Goal: Information Seeking & Learning: Understand process/instructions

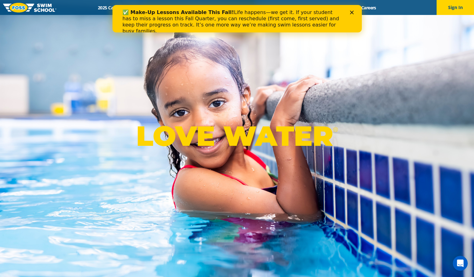
click at [312, 54] on div "LOVE WATER ®" at bounding box center [237, 138] width 474 height 277
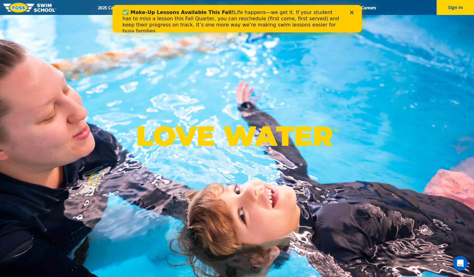
click at [350, 13] on icon "Close" at bounding box center [351, 13] width 4 height 4
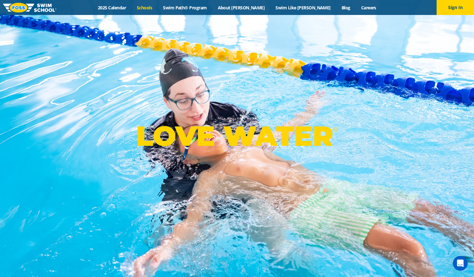
click at [158, 8] on link "Schools" at bounding box center [144, 8] width 26 height 6
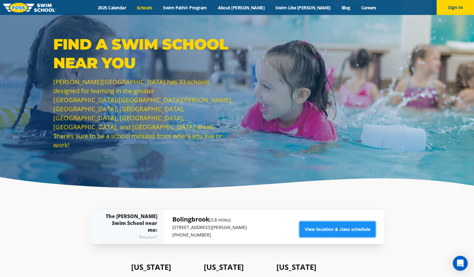
click at [319, 226] on link "View location & class schedule" at bounding box center [337, 229] width 76 height 16
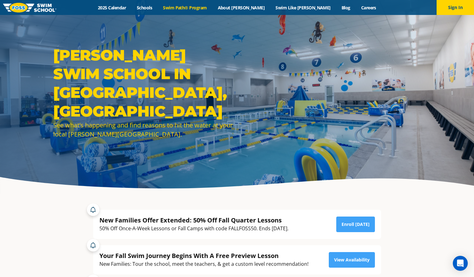
click at [195, 8] on link "Swim Path® Program" at bounding box center [185, 8] width 55 height 6
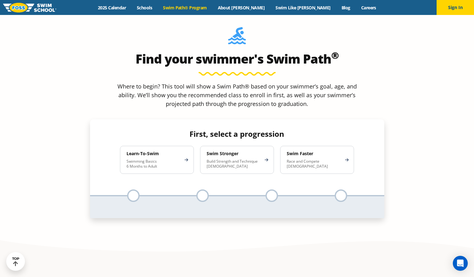
scroll to position [587, 0]
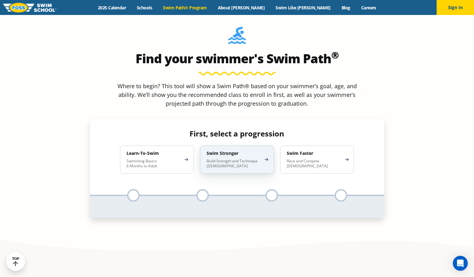
click at [218, 159] on p "Build Strength and Technique 5-13 Years Old" at bounding box center [234, 164] width 55 height 10
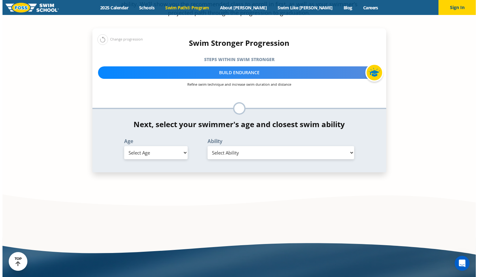
scroll to position [678, 0]
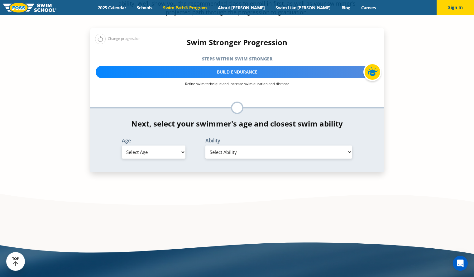
click at [128, 145] on select "Select Age 6 months - 1 year 1 year 2 years 3 years 4 years 5 years 6 years 7 y…" at bounding box center [154, 151] width 64 height 13
select select "6-years"
click at [122, 145] on select "Select Age 6 months - 1 year 1 year 2 years 3 years 4 years 5 years 6 years 7 y…" at bounding box center [154, 151] width 64 height 13
click at [216, 145] on select "Select Ability First in-water experience When in the water, reliant on a life j…" at bounding box center [278, 151] width 147 height 13
select select "6-years-swims-front-crawl-and-backstroke-for-25-ft-with-a-flip-from-stomach-to-…"
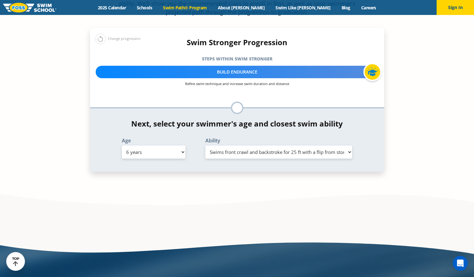
click at [205, 145] on select "Select Ability First in-water experience When in the water, reliant on a life j…" at bounding box center [278, 151] width 147 height 13
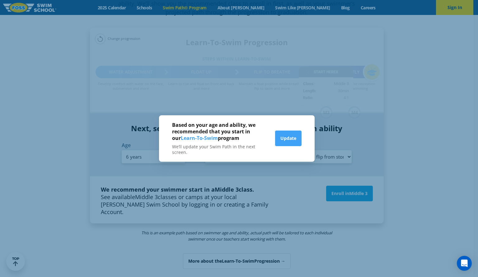
scroll to position [683, 0]
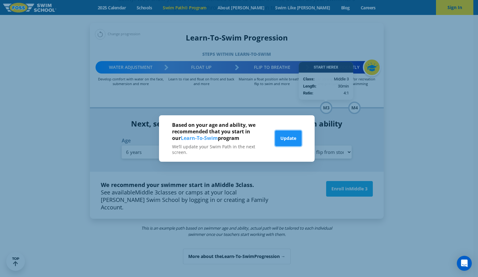
click at [282, 141] on button "Update" at bounding box center [288, 139] width 26 height 16
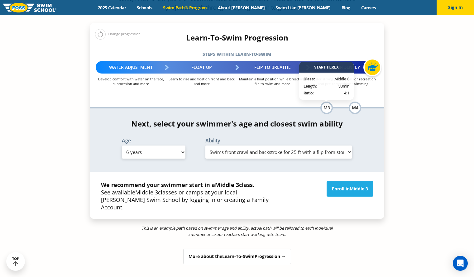
click at [177, 145] on select "Select Age 6 months - 1 year 1 year 2 years 3 years 4 years 5 years 6 years 7 y…" at bounding box center [154, 151] width 64 height 13
select select "8-years"
click at [122, 145] on select "Select Age 6 months - 1 year 1 year 2 years 3 years 4 years 5 years 6 years 7 y…" at bounding box center [154, 151] width 64 height 13
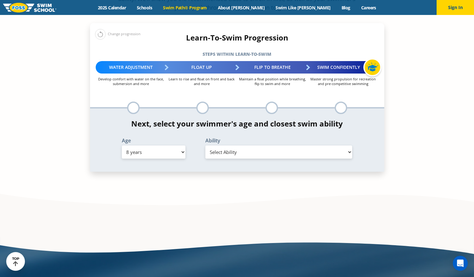
click at [227, 145] on select "Select Ability First in-water experience When in the water, reliant on a life j…" at bounding box center [278, 151] width 147 height 13
select select "8-years-swims-each-stroke-front-crawl-and-backstroke-75-ft-and-breaststroke-but…"
click at [205, 145] on select "Select Ability First in-water experience When in the water, reliant on a life j…" at bounding box center [278, 151] width 147 height 13
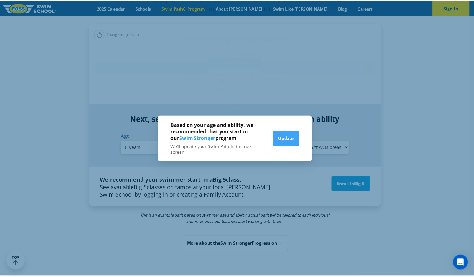
scroll to position [678, 0]
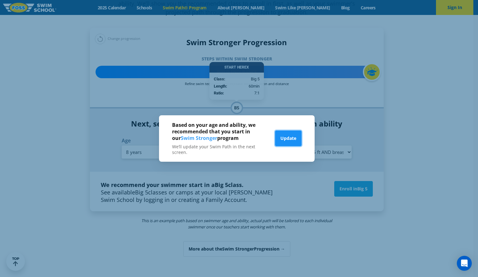
click at [288, 140] on button "Update" at bounding box center [288, 139] width 26 height 16
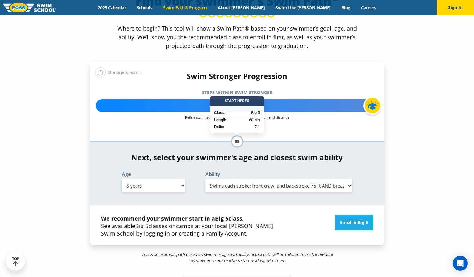
scroll to position [647, 0]
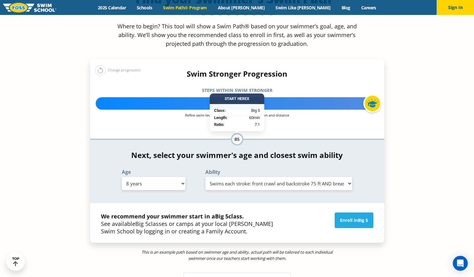
click at [161, 177] on select "Select Age 6 months - 1 year 1 year 2 years 3 years 4 years 5 years 6 years 7 y…" at bounding box center [154, 183] width 64 height 13
select select "5-years"
click at [122, 177] on select "Select Age 6 months - 1 year 1 year 2 years 3 years 4 years 5 years 6 years 7 y…" at bounding box center [154, 183] width 64 height 13
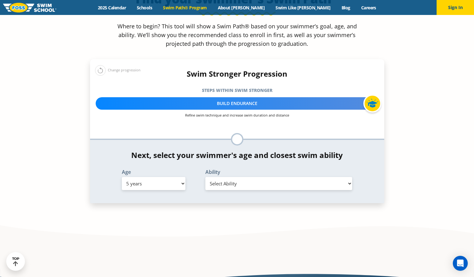
click at [223, 177] on select "Select Ability First in-water experience When in the water, reliant on a life j…" at bounding box center [278, 183] width 147 height 13
click at [205, 177] on select "Select Ability First in-water experience When in the water, reliant on a life j…" at bounding box center [278, 183] width 147 height 13
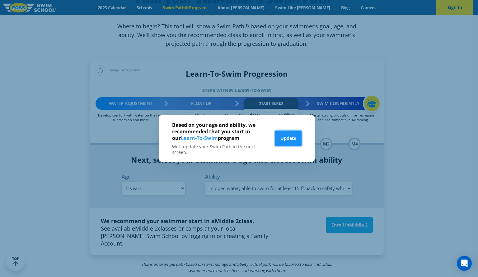
click at [281, 141] on button "Update" at bounding box center [288, 139] width 26 height 16
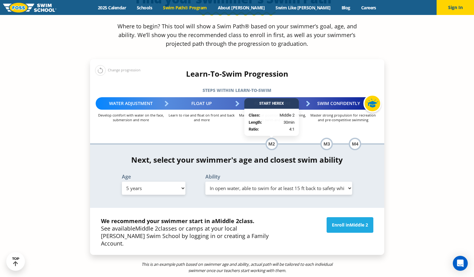
click at [226, 182] on select "Select Ability First in-water experience When in the water, reliant on a life j…" at bounding box center [278, 188] width 147 height 13
select select "5-years-swims-front-crawl-and-backstroke-for-25-ft-with-a-flip-from-stomach-to-…"
click at [205, 182] on select "Select Ability First in-water experience When in the water, reliant on a life j…" at bounding box center [278, 188] width 147 height 13
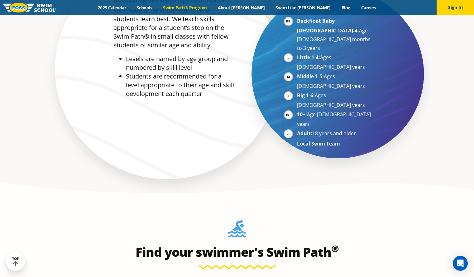
scroll to position [352, 0]
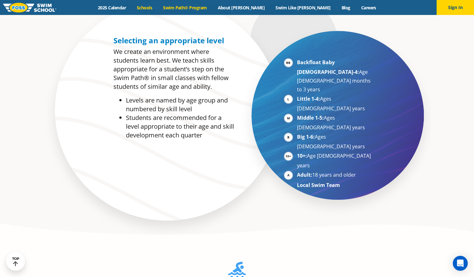
click at [158, 10] on link "Schools" at bounding box center [144, 8] width 26 height 6
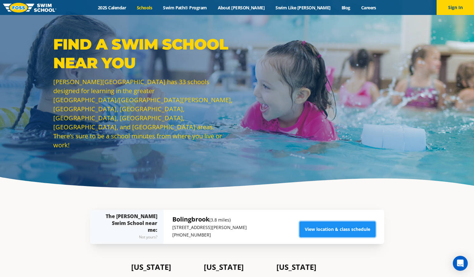
click at [325, 227] on link "View location & class schedule" at bounding box center [337, 229] width 76 height 16
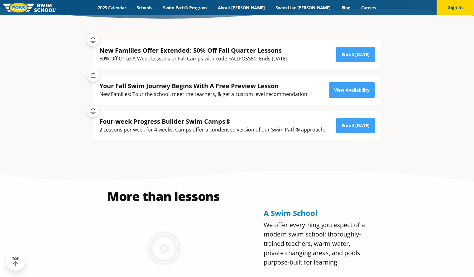
scroll to position [169, 0]
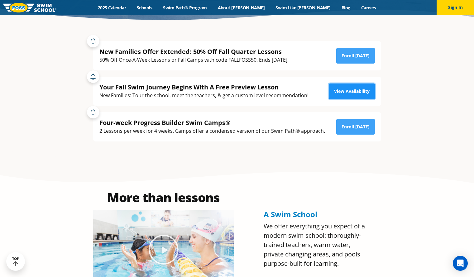
click at [342, 92] on link "View Availability" at bounding box center [352, 91] width 46 height 16
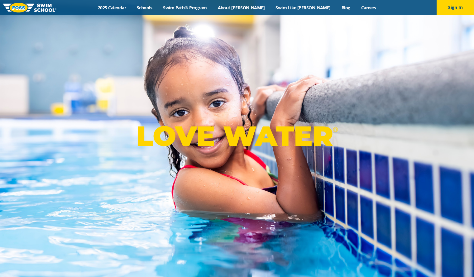
click at [201, 11] on div "Menu 2025 Calendar Schools Swim Path® Program About [PERSON_NAME] Swim Like [PE…" at bounding box center [237, 7] width 474 height 15
click at [203, 9] on link "Swim Path® Program" at bounding box center [185, 8] width 55 height 6
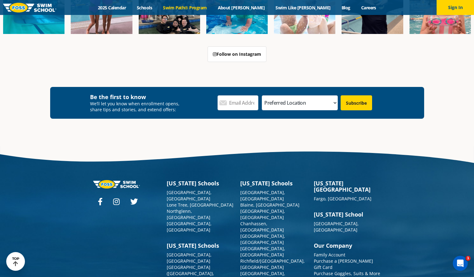
scroll to position [1823, 0]
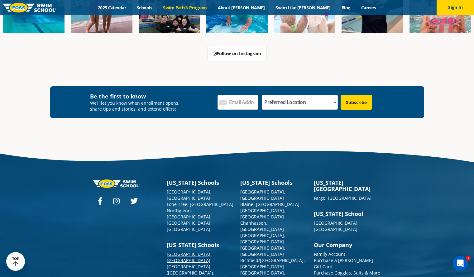
click at [170, 251] on link "[GEOGRAPHIC_DATA], [GEOGRAPHIC_DATA]" at bounding box center [189, 257] width 45 height 12
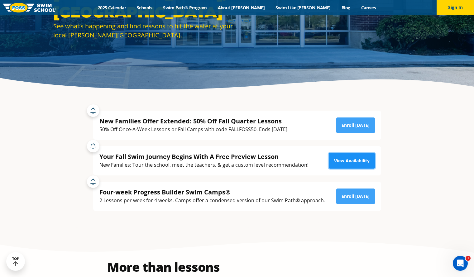
click at [339, 161] on link "View Availability" at bounding box center [352, 161] width 46 height 16
